Goal: Task Accomplishment & Management: Manage account settings

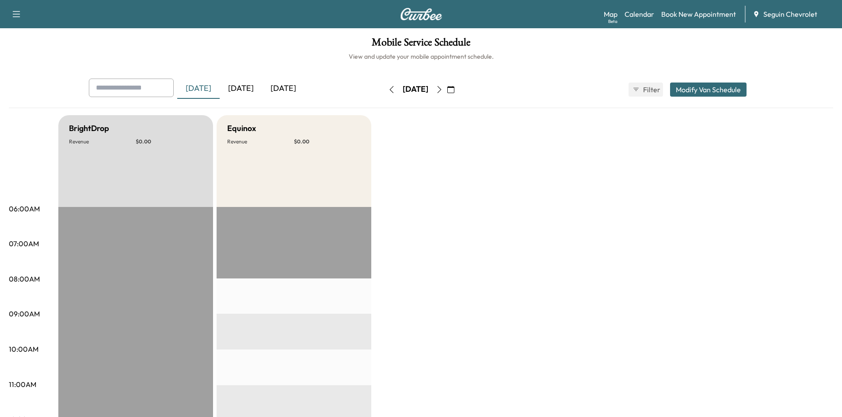
click at [245, 84] on div "[DATE]" at bounding box center [241, 89] width 42 height 20
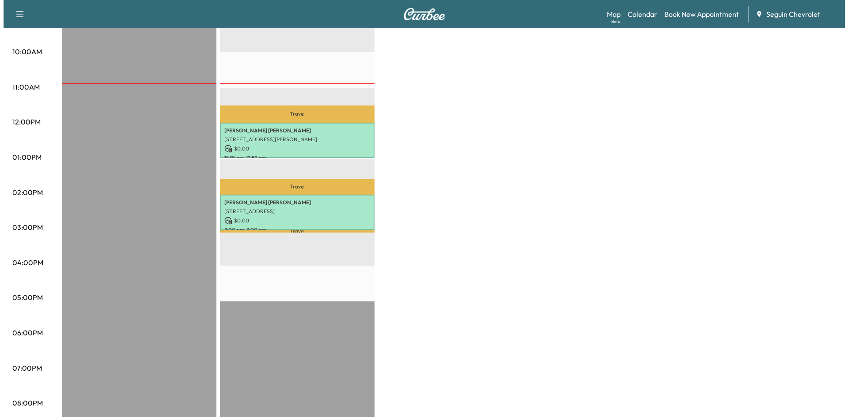
scroll to position [297, 0]
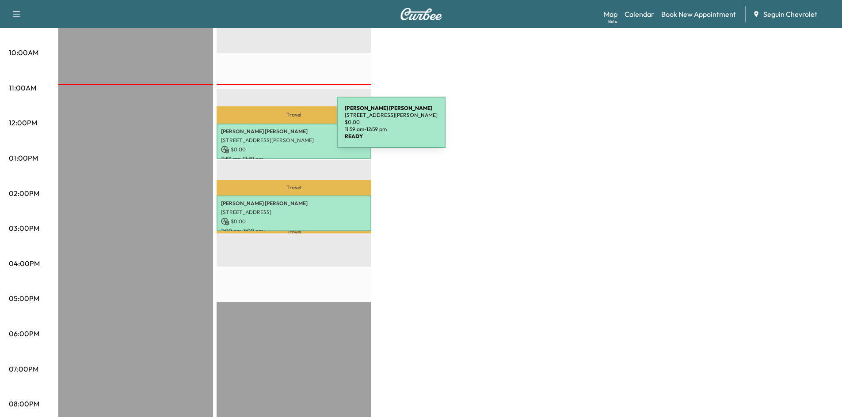
click at [270, 128] on p "[PERSON_NAME]" at bounding box center [294, 131] width 146 height 7
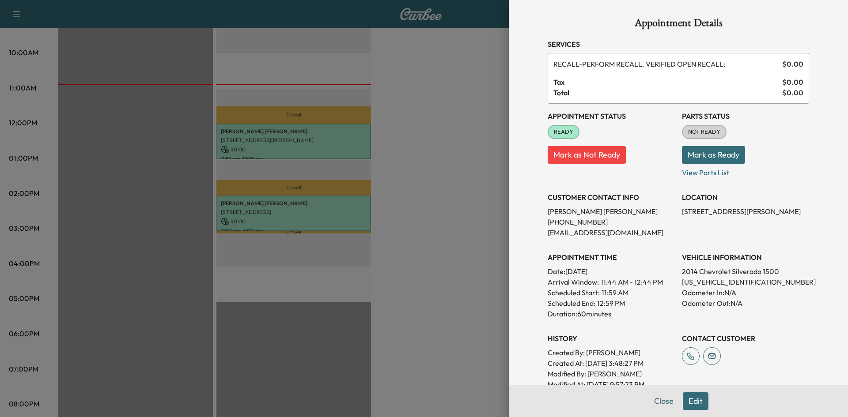
scroll to position [185, 0]
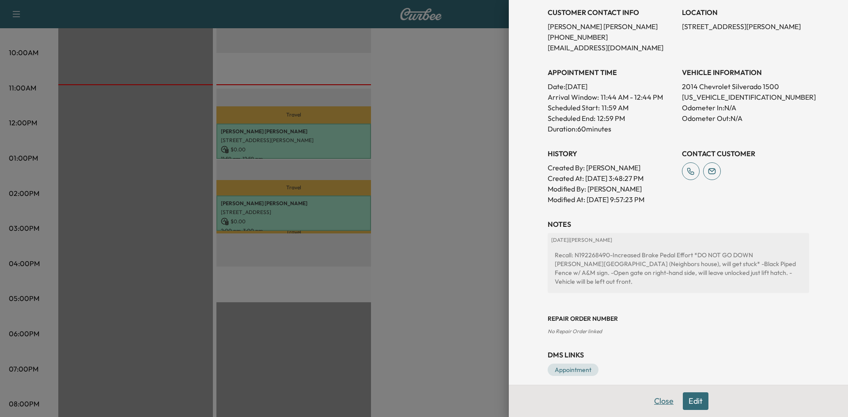
click at [651, 402] on button "Close" at bounding box center [664, 402] width 31 height 18
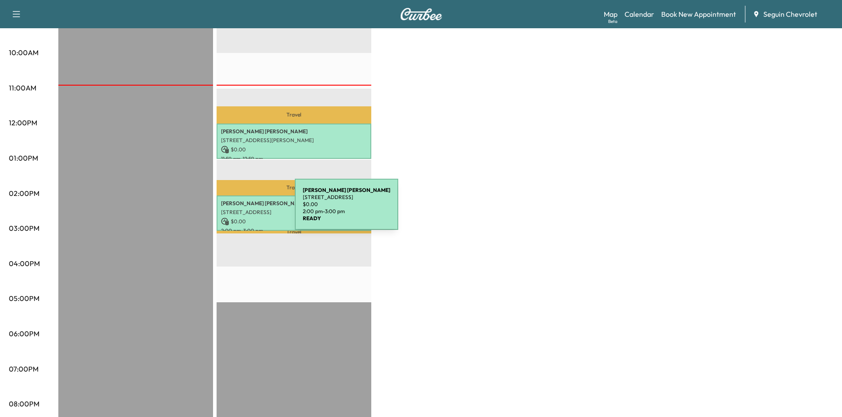
click at [228, 210] on p "[STREET_ADDRESS]" at bounding box center [294, 212] width 146 height 7
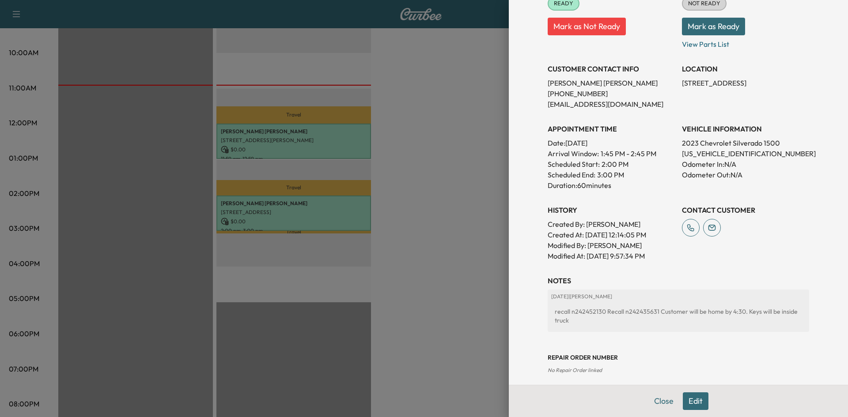
scroll to position [135, 0]
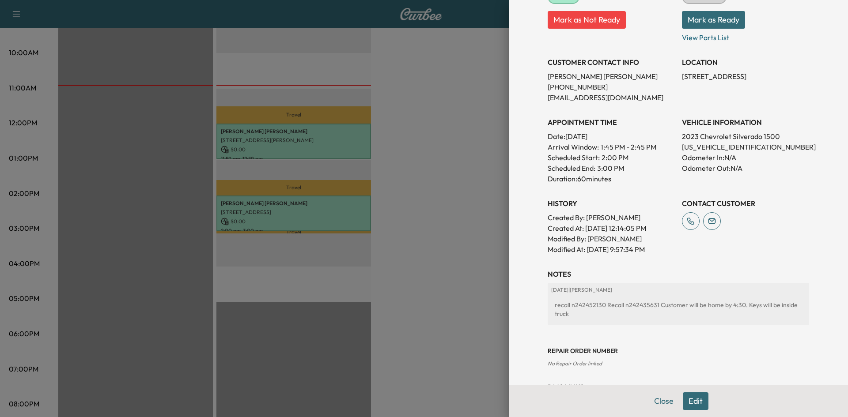
click at [581, 305] on div "recall n242452130 Recall n242435631 Customer will be home by 4:30. Keys will be…" at bounding box center [678, 309] width 254 height 25
copy div "n242452130"
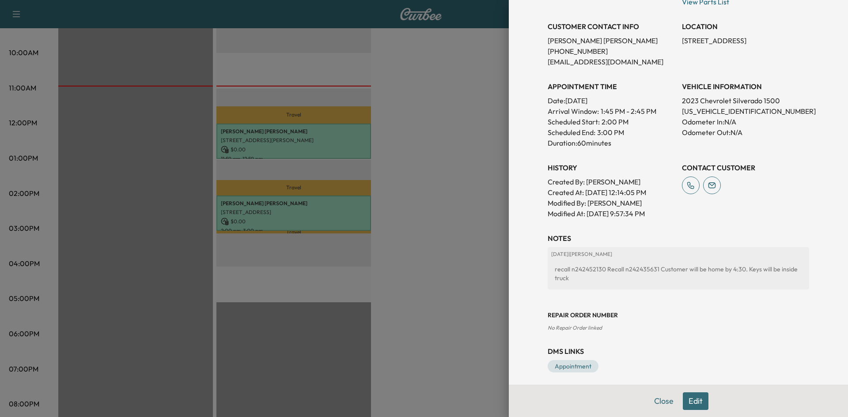
scroll to position [176, 0]
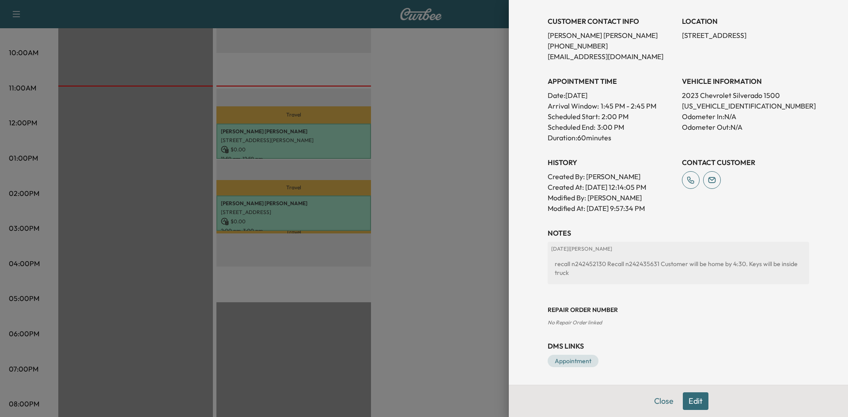
click at [693, 396] on button "Edit" at bounding box center [696, 402] width 26 height 18
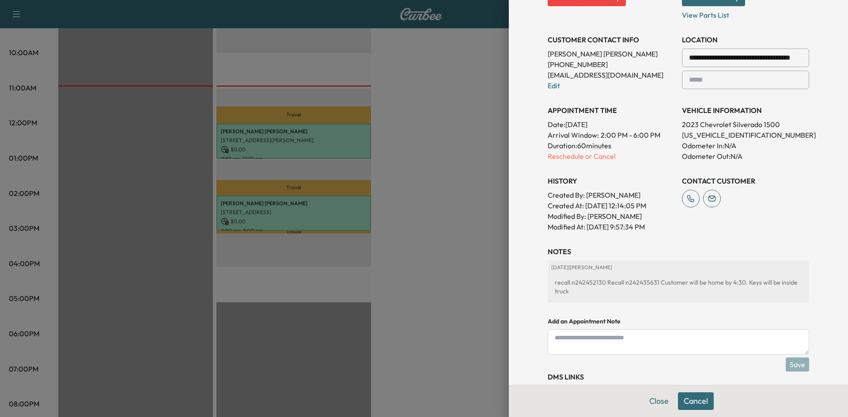
scroll to position [195, 0]
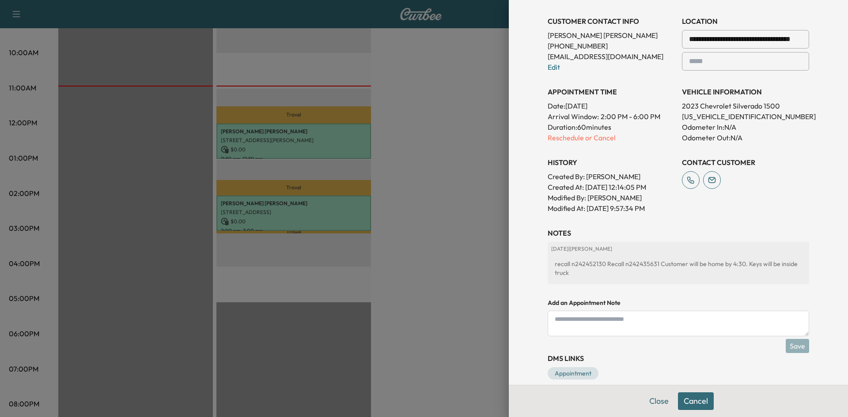
click at [594, 321] on textarea at bounding box center [679, 324] width 262 height 26
paste textarea "**********"
type textarea "**********"
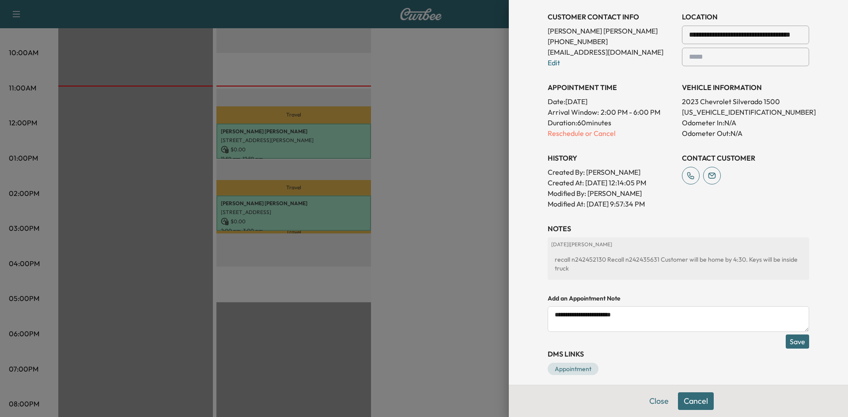
scroll to position [200, 0]
click at [626, 259] on div "recall n242452130 Recall n242435631 Customer will be home by 4:30. Keys will be…" at bounding box center [678, 263] width 254 height 25
copy div "n242435631"
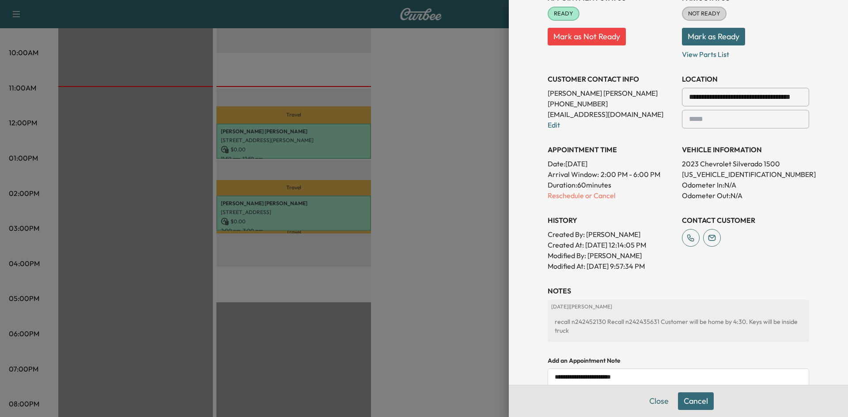
scroll to position [207, 0]
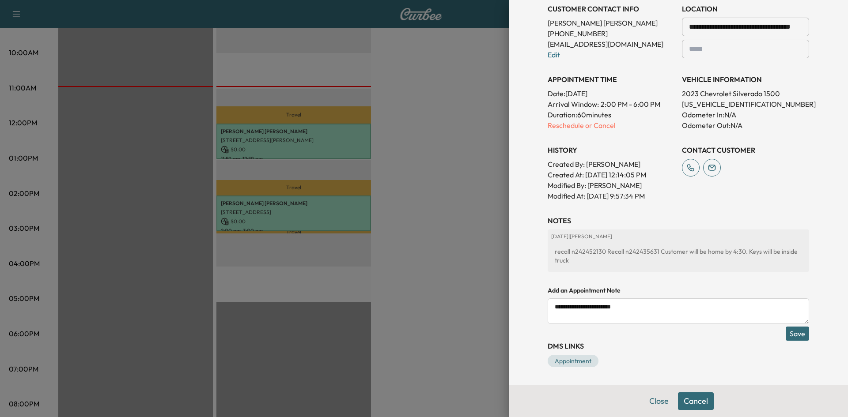
click at [627, 308] on textarea "**********" at bounding box center [679, 312] width 262 height 26
paste textarea "**********"
type textarea "**********"
click at [792, 331] on button "Save" at bounding box center [797, 334] width 23 height 14
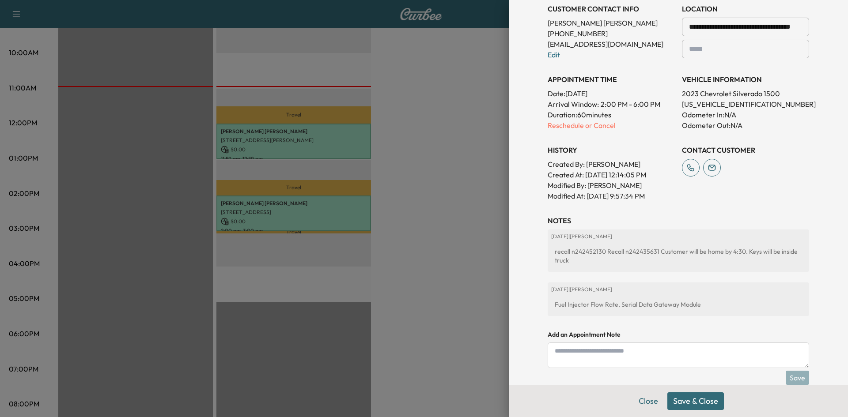
click at [464, 60] on div at bounding box center [424, 208] width 848 height 417
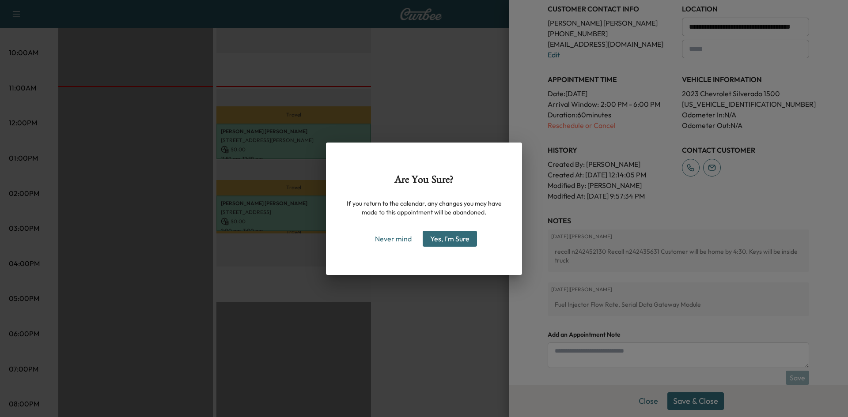
click at [455, 242] on button "Yes, I'm Sure" at bounding box center [450, 239] width 54 height 16
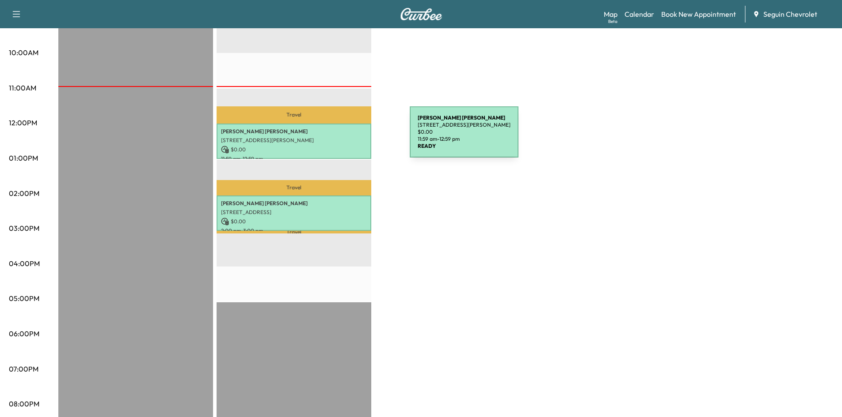
click at [343, 137] on p "[STREET_ADDRESS][PERSON_NAME]" at bounding box center [294, 140] width 146 height 7
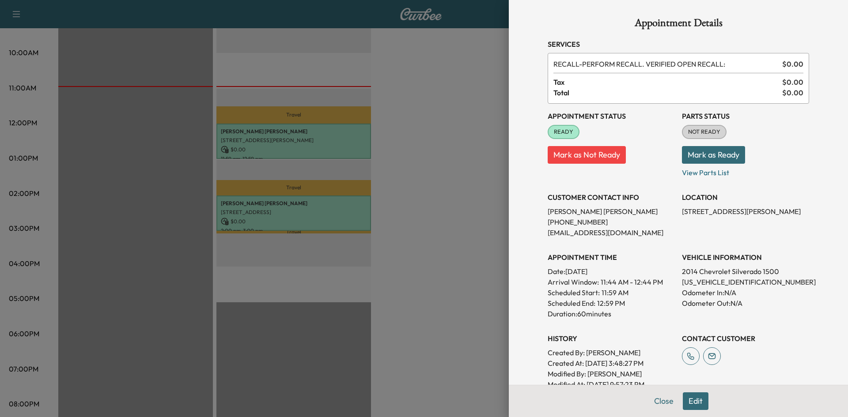
click at [326, 201] on div at bounding box center [424, 208] width 848 height 417
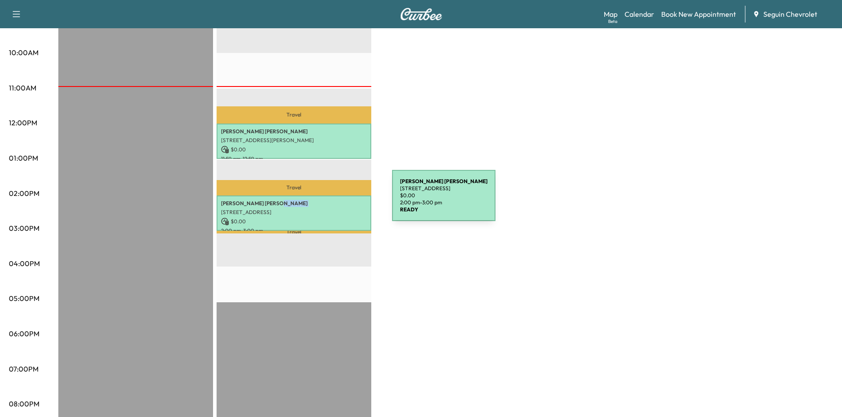
click at [326, 201] on p "[PERSON_NAME]" at bounding box center [294, 203] width 146 height 7
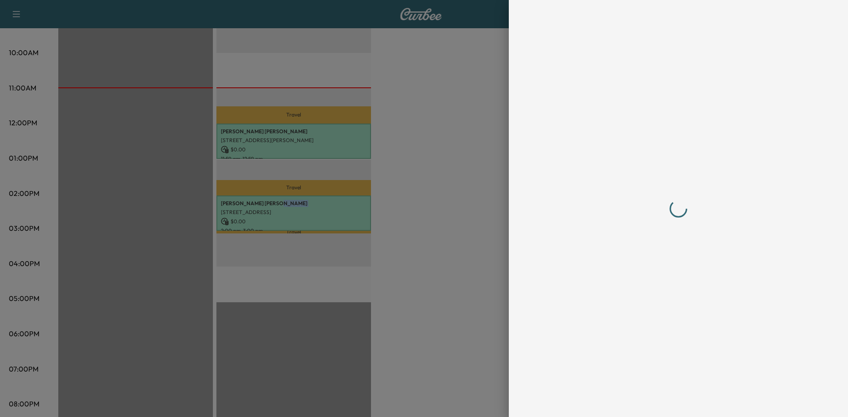
scroll to position [0, 0]
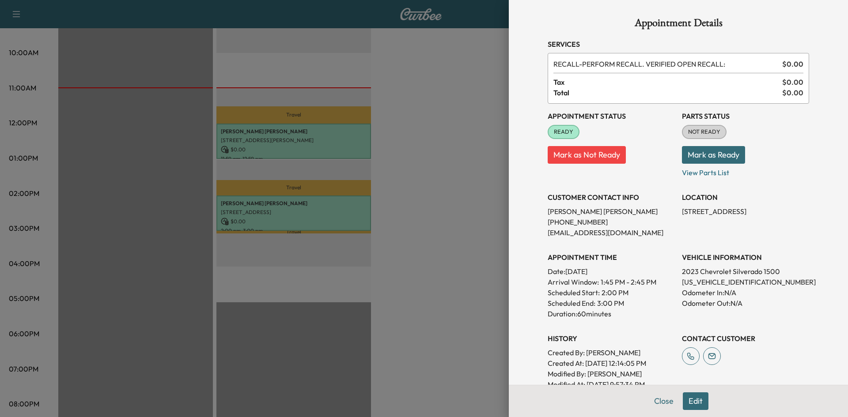
click at [400, 148] on div at bounding box center [424, 208] width 848 height 417
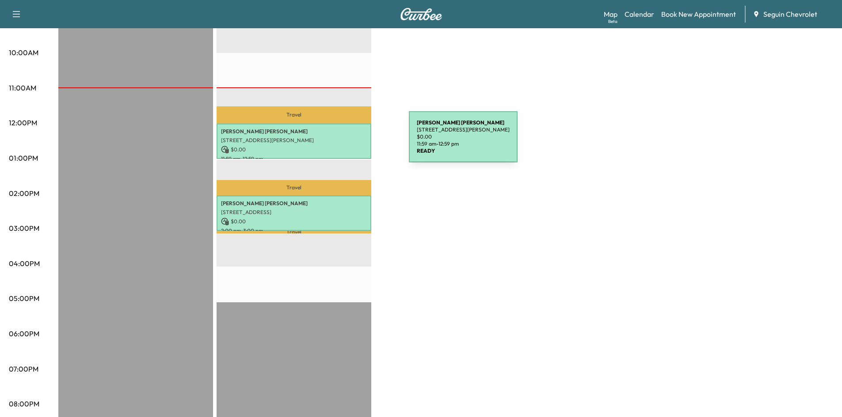
click at [342, 142] on div "[PERSON_NAME] [STREET_ADDRESS][PERSON_NAME] $ 0.00 11:59 am - 12:59 pm" at bounding box center [293, 142] width 155 height 36
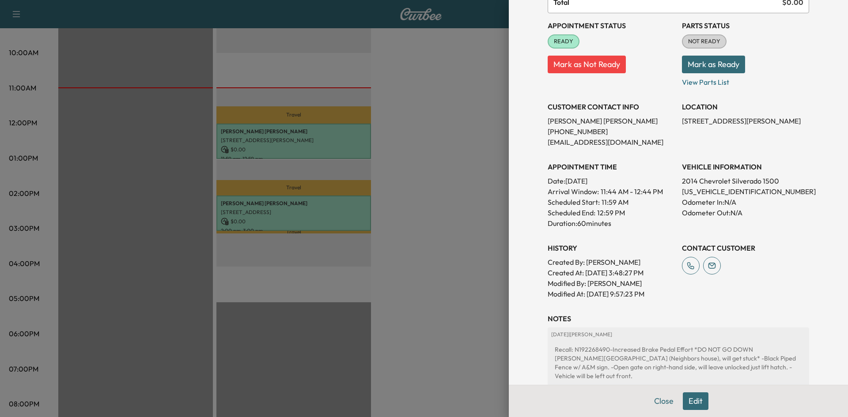
scroll to position [95, 0]
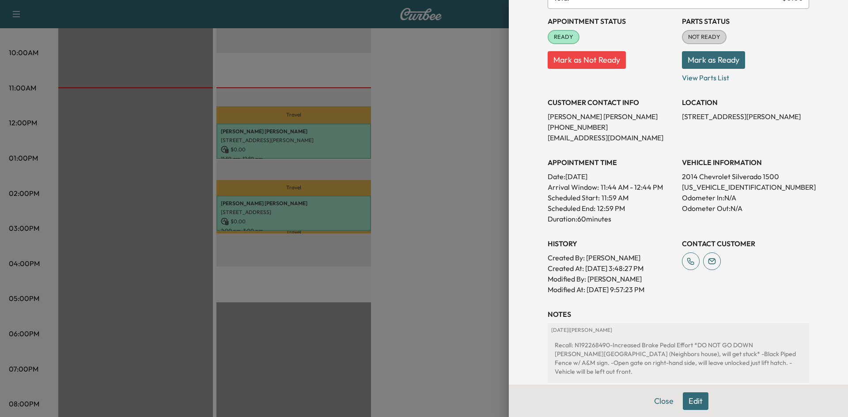
click at [578, 347] on div "Recall: N192268490-Increased Brake Pedal Effort *DO NOT GO DOWN [PERSON_NAME][G…" at bounding box center [678, 359] width 254 height 42
copy div "N192268490"
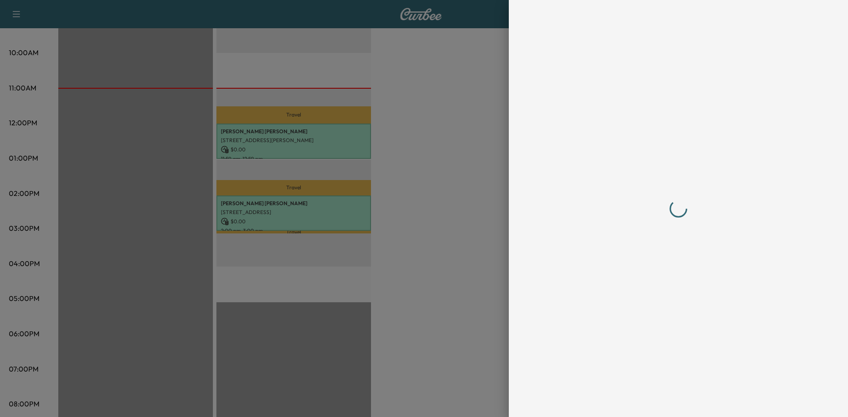
scroll to position [0, 0]
